Goal: Task Accomplishment & Management: Manage account settings

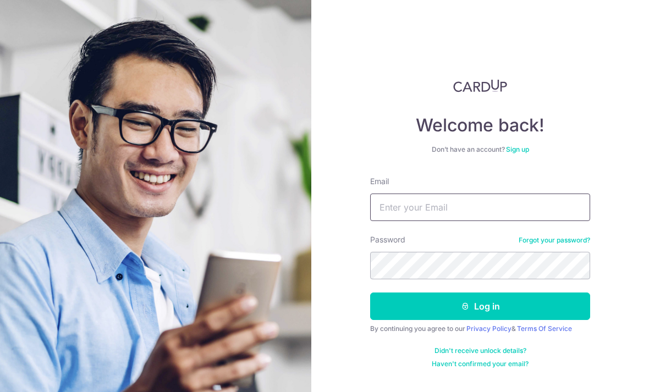
click at [459, 211] on input "Email" at bounding box center [480, 206] width 220 height 27
type input "[EMAIL_ADDRESS][DOMAIN_NAME]"
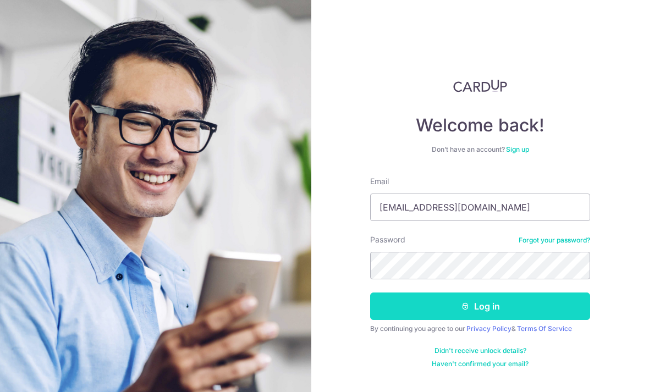
click at [494, 311] on button "Log in" at bounding box center [480, 305] width 220 height 27
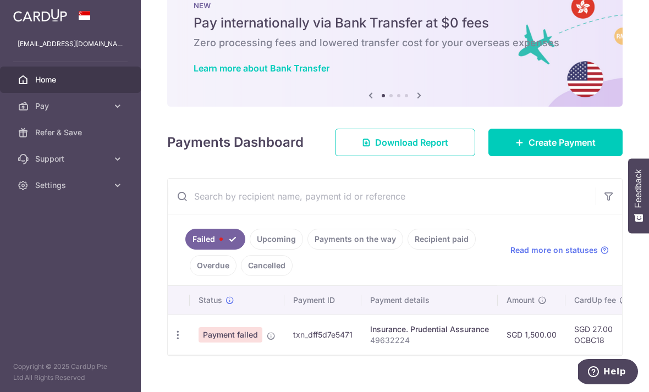
scroll to position [33, 0]
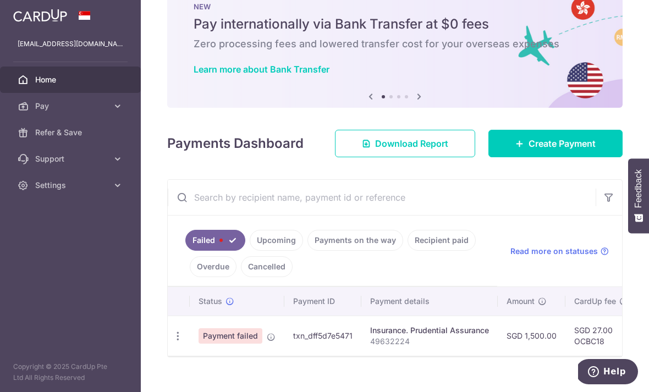
click at [198, 344] on span "Payment failed" at bounding box center [230, 335] width 64 height 15
click at [565, 356] on td "SGD 27.00 OCBC18" at bounding box center [600, 335] width 71 height 40
click at [582, 257] on span "Read more on statuses" at bounding box center [553, 251] width 87 height 11
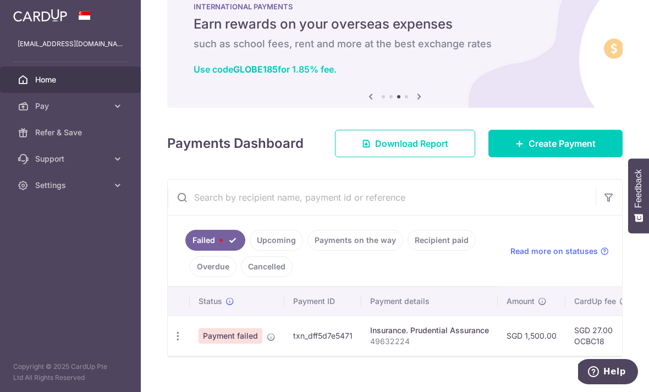
click at [185, 251] on link "Failed" at bounding box center [215, 240] width 60 height 21
click at [172, 342] on icon "button" at bounding box center [178, 336] width 12 height 12
click at [199, 373] on span "Update payment" at bounding box center [236, 365] width 75 height 13
radio input "true"
type input "1,500.00"
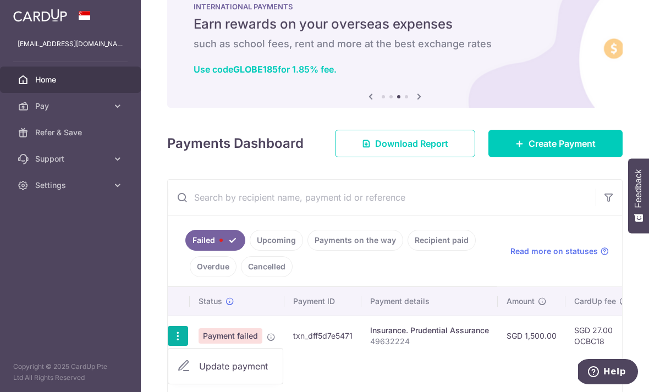
type input "49632224"
type input "OCBC18"
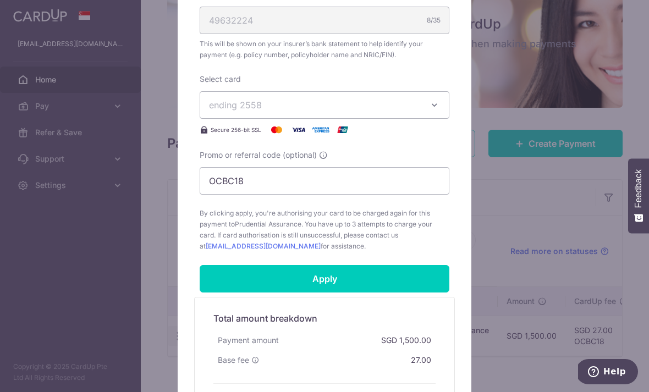
scroll to position [375, 0]
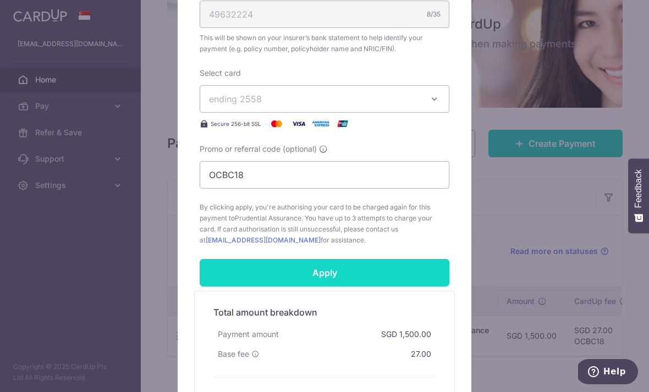
click at [337, 274] on input "Apply" at bounding box center [325, 272] width 250 height 27
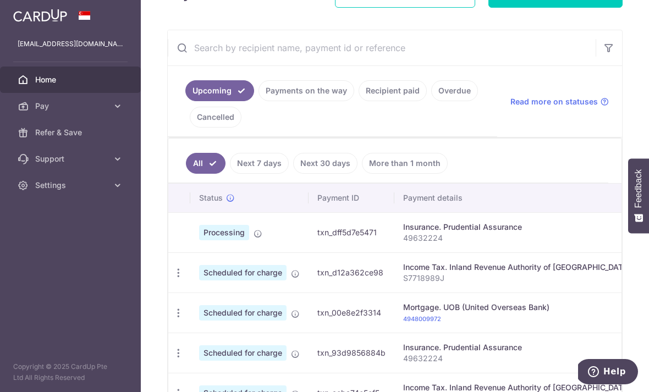
scroll to position [186, 0]
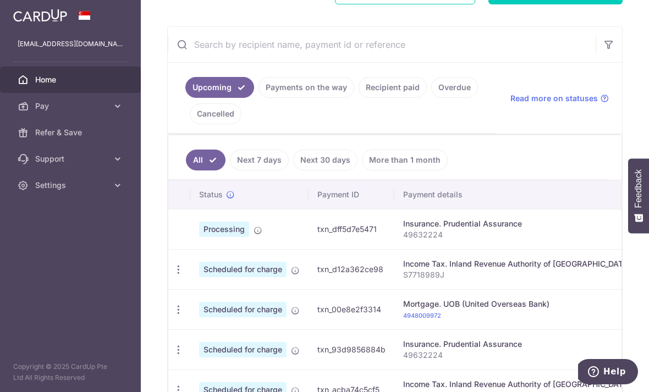
click at [199, 277] on span "Scheduled for charge" at bounding box center [242, 269] width 87 height 15
click at [173, 275] on icon "button" at bounding box center [179, 270] width 12 height 12
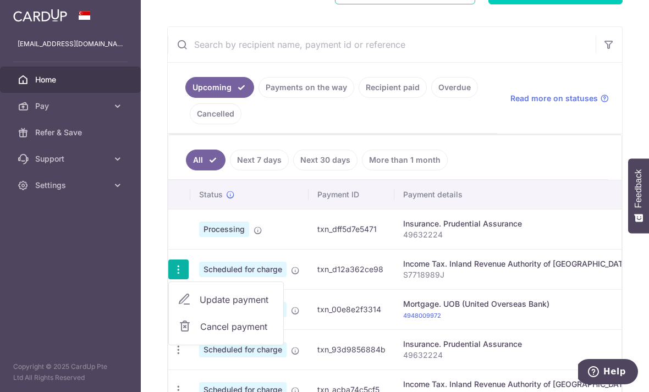
click at [34, 283] on div at bounding box center [324, 196] width 649 height 392
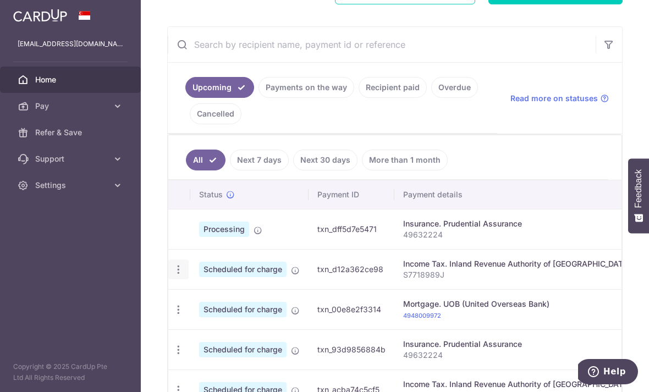
click at [190, 289] on td "Scheduled for charge" at bounding box center [249, 269] width 118 height 40
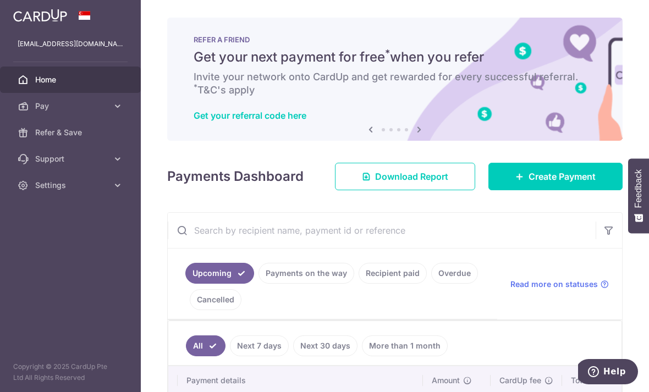
scroll to position [0, 0]
